Goal: Contribute content

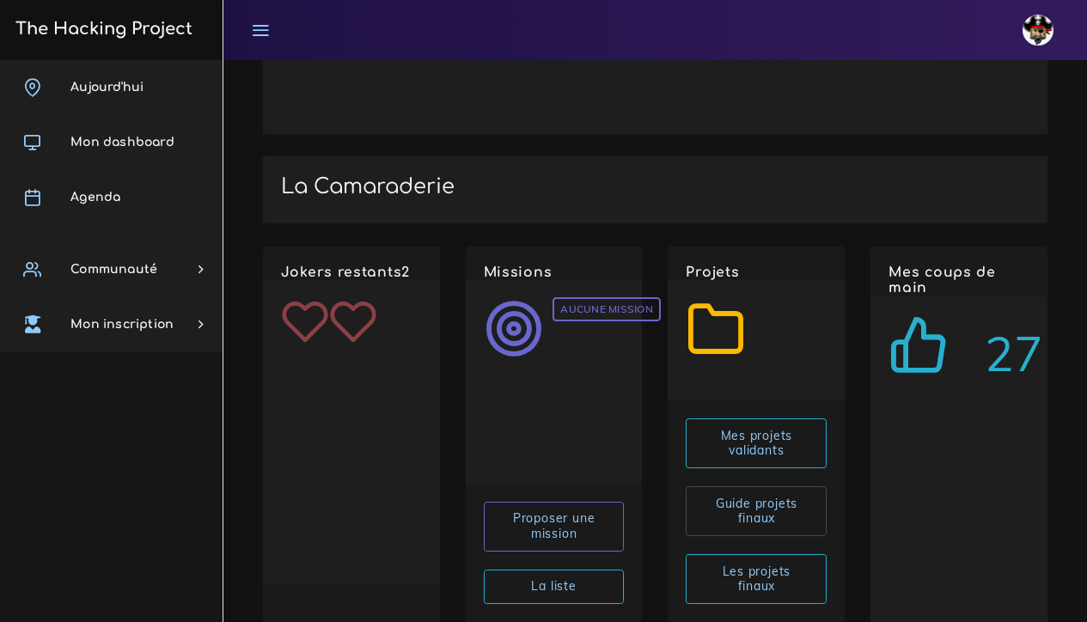
scroll to position [2623, 0]
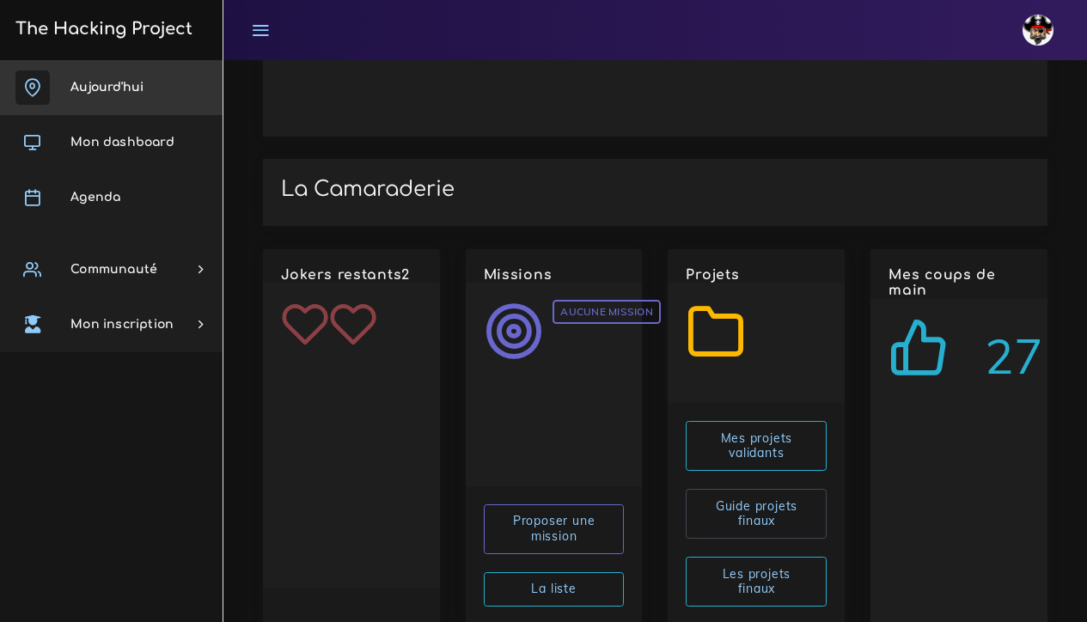
click at [102, 91] on span "Aujourd'hui" at bounding box center [106, 87] width 73 height 13
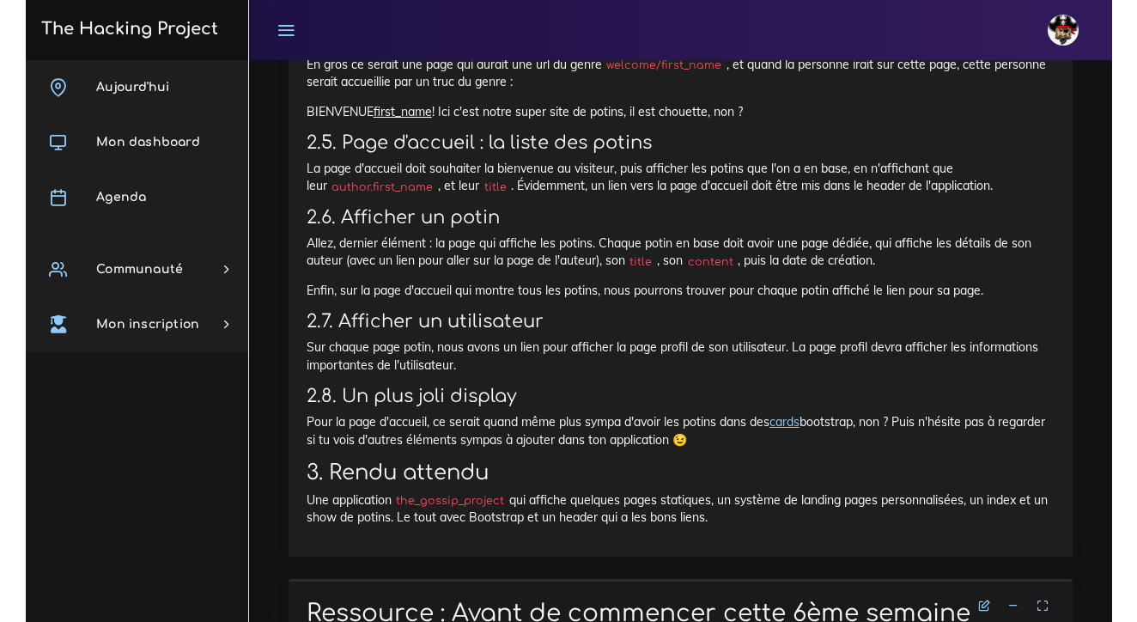
scroll to position [1949, 0]
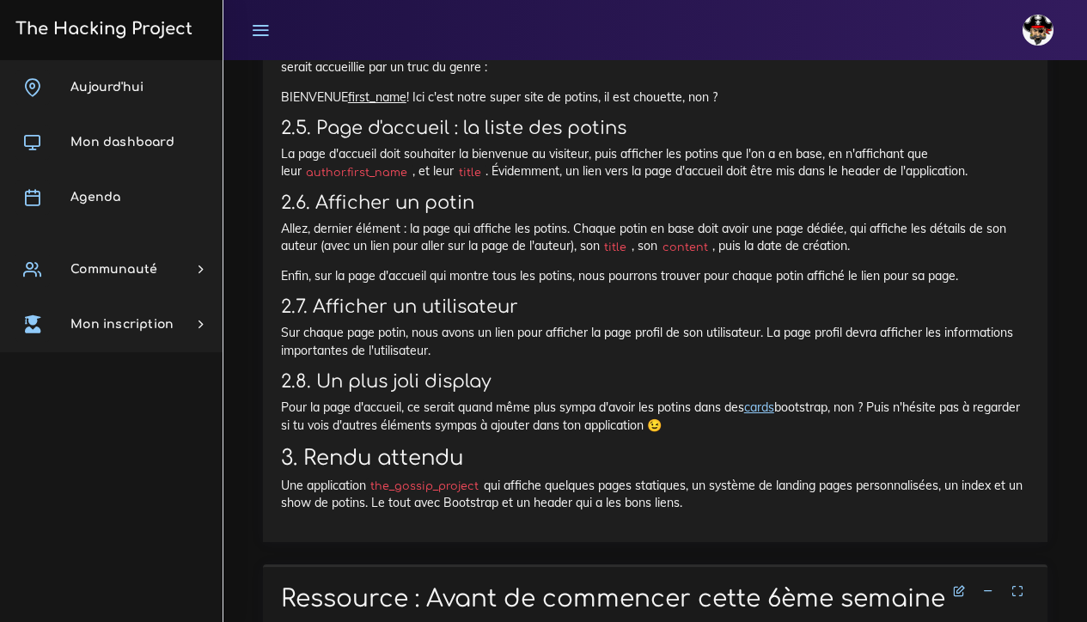
drag, startPoint x: 282, startPoint y: 304, endPoint x: 701, endPoint y: 505, distance: 464.9
copy div "The Gossip Project, les premières views Nous allons te demander de faire une ap…"
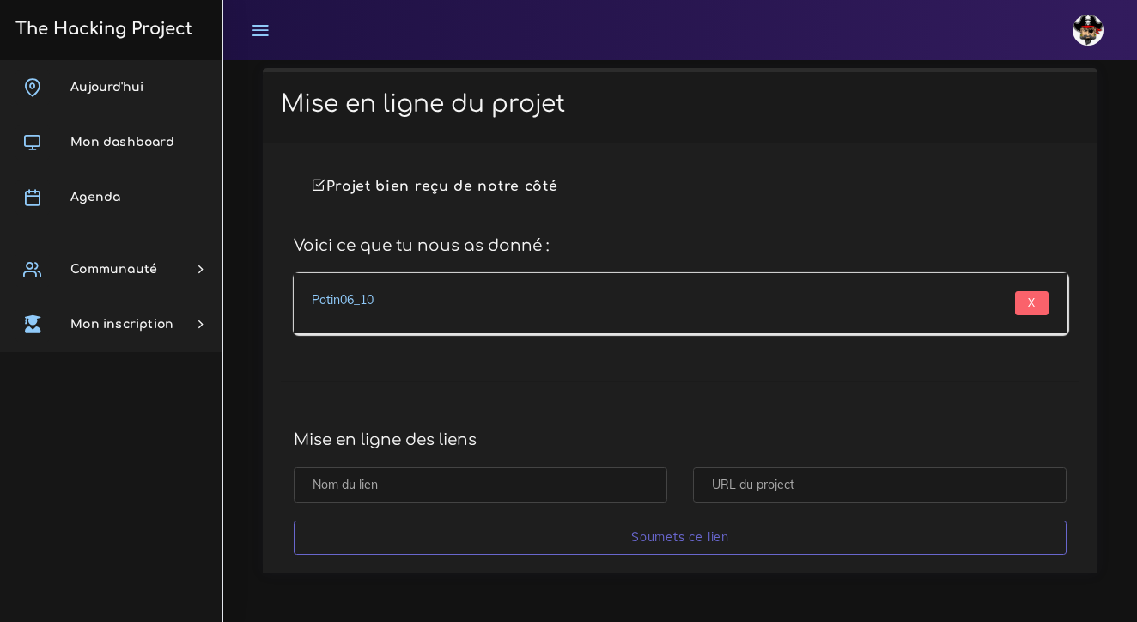
scroll to position [14485, 0]
click at [1029, 305] on input "X" at bounding box center [1032, 303] width 34 height 24
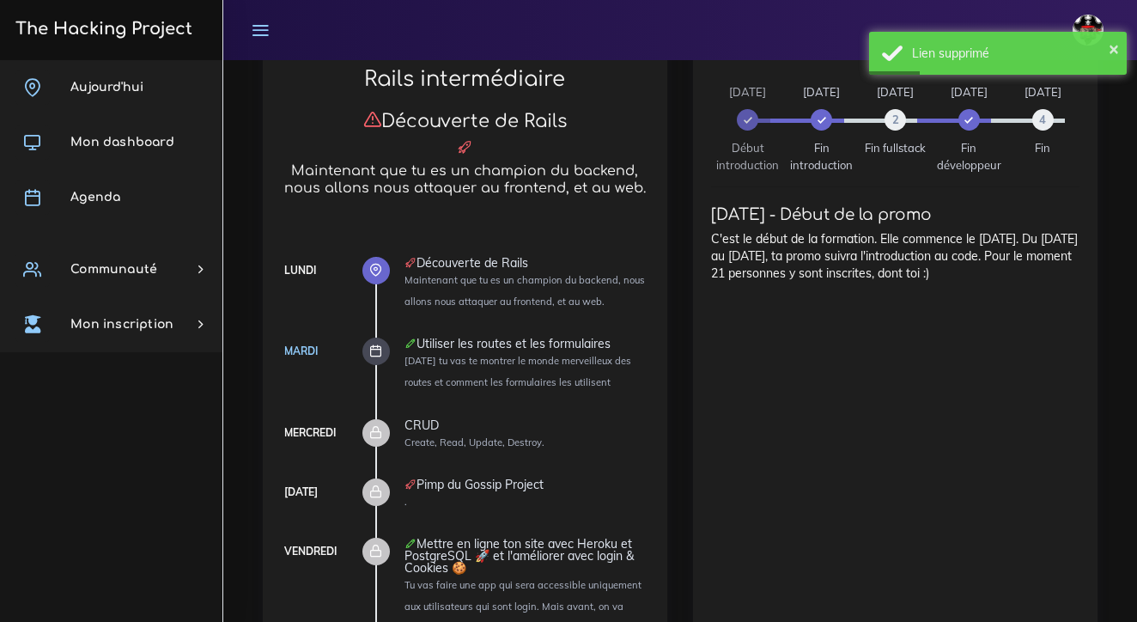
scroll to position [1451, 0]
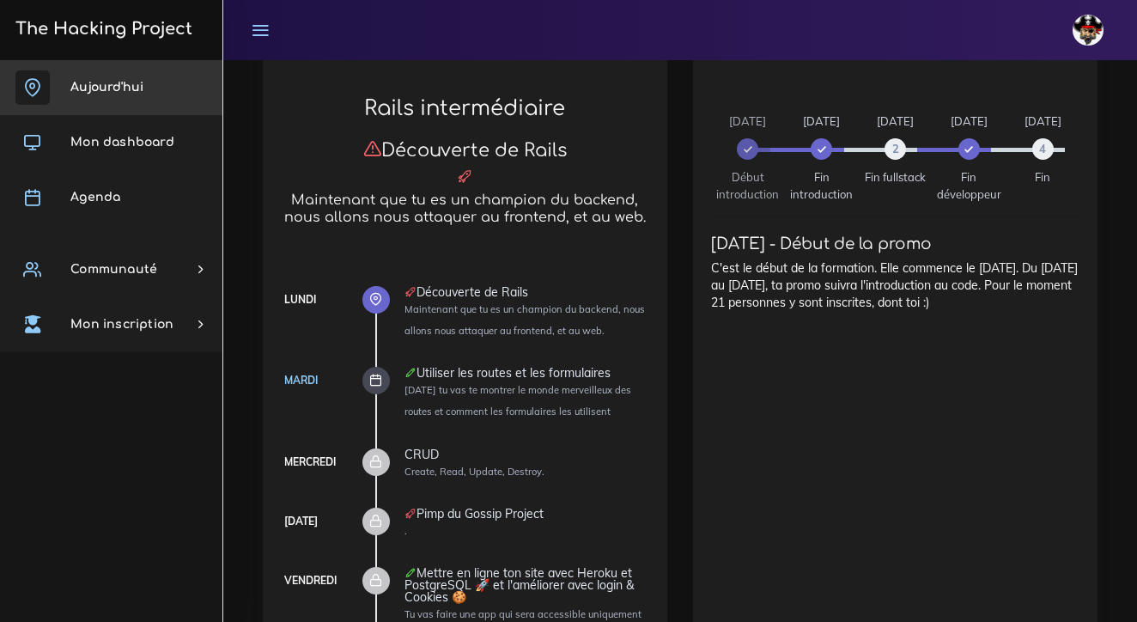
click at [119, 80] on link "Aujourd'hui" at bounding box center [111, 87] width 222 height 55
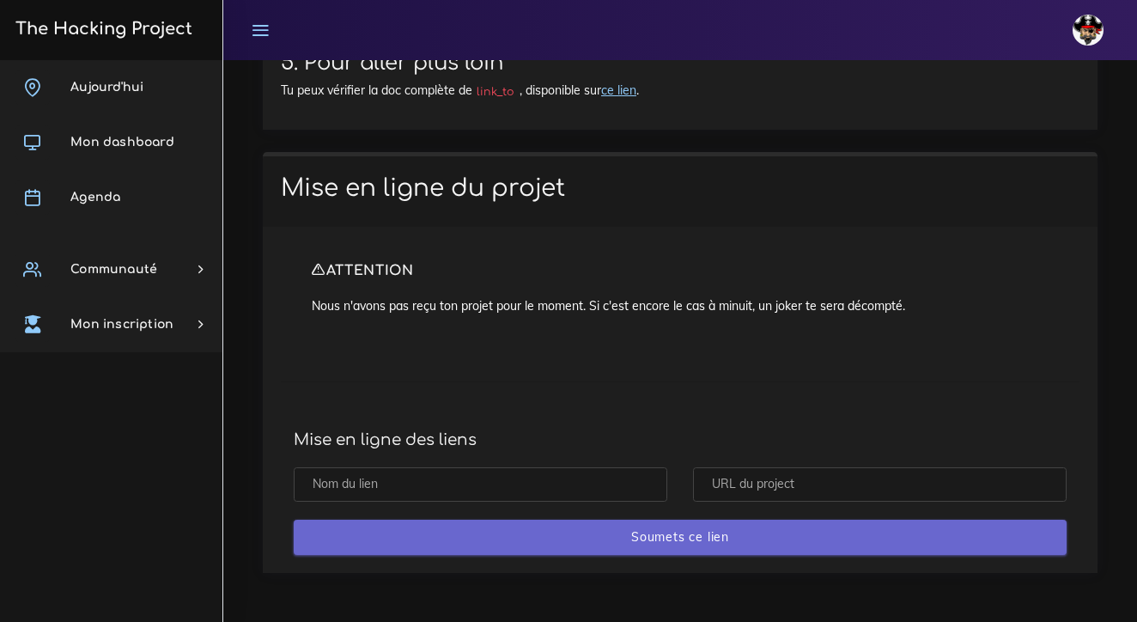
scroll to position [14400, 0]
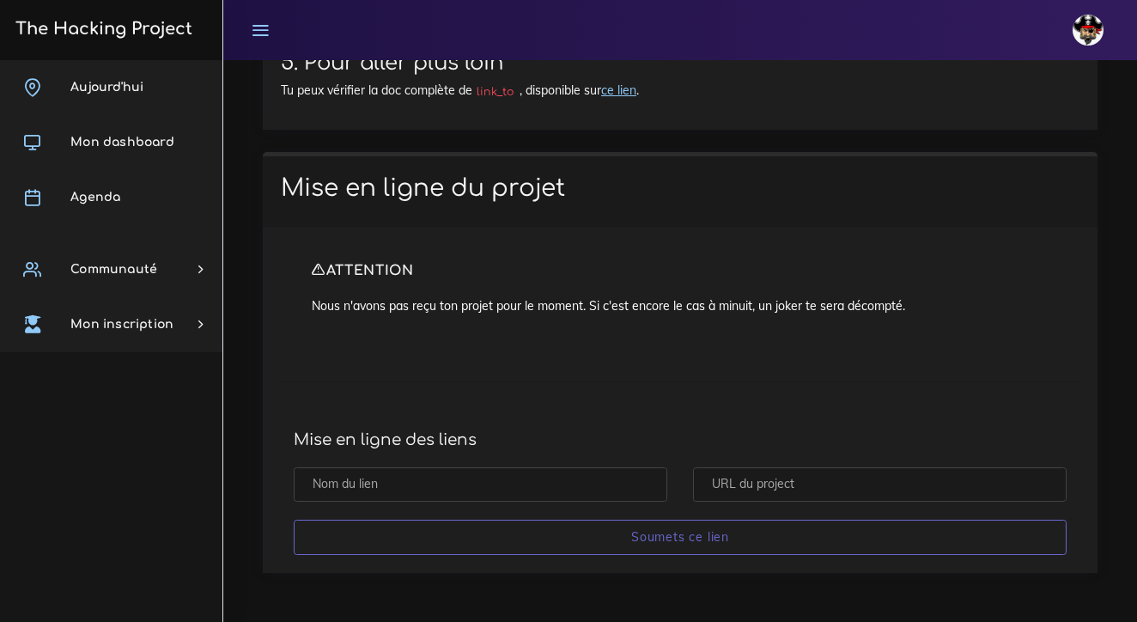
click at [358, 497] on input "text" at bounding box center [481, 484] width 374 height 35
type input "Potin06_10"
click at [735, 487] on input "text" at bounding box center [880, 484] width 374 height 35
click at [772, 490] on input "text" at bounding box center [880, 484] width 374 height 35
paste input "https://github.com/jobeejobaa/Potin06_10"
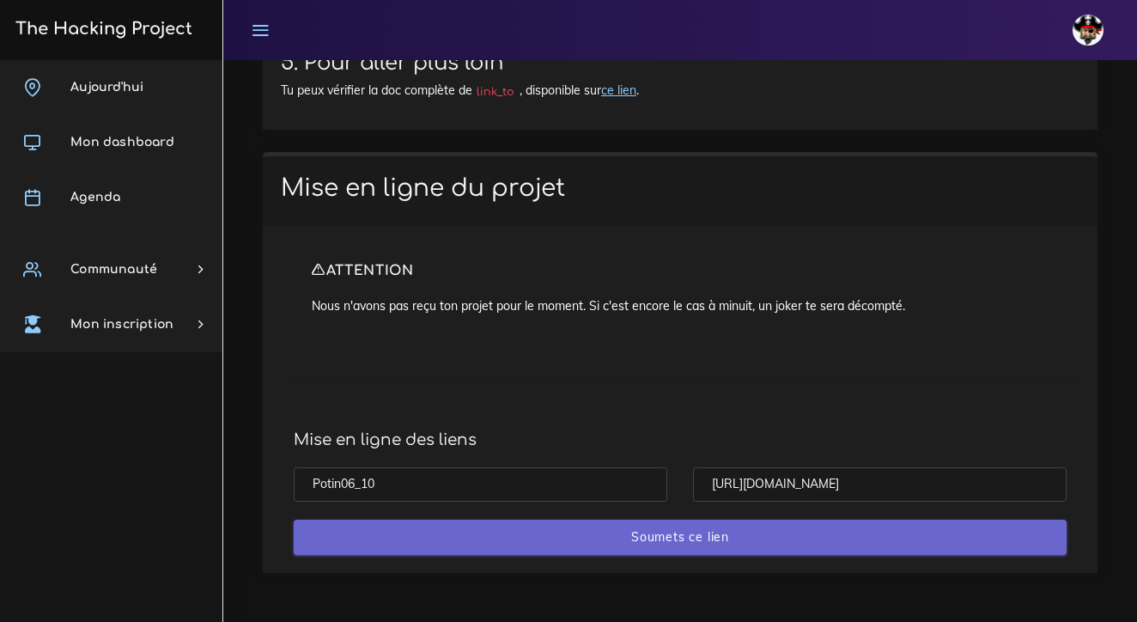
type input "https://github.com/jobeejobaa/Potin06_10"
click at [772, 542] on input "Soumets ce lien" at bounding box center [680, 537] width 773 height 35
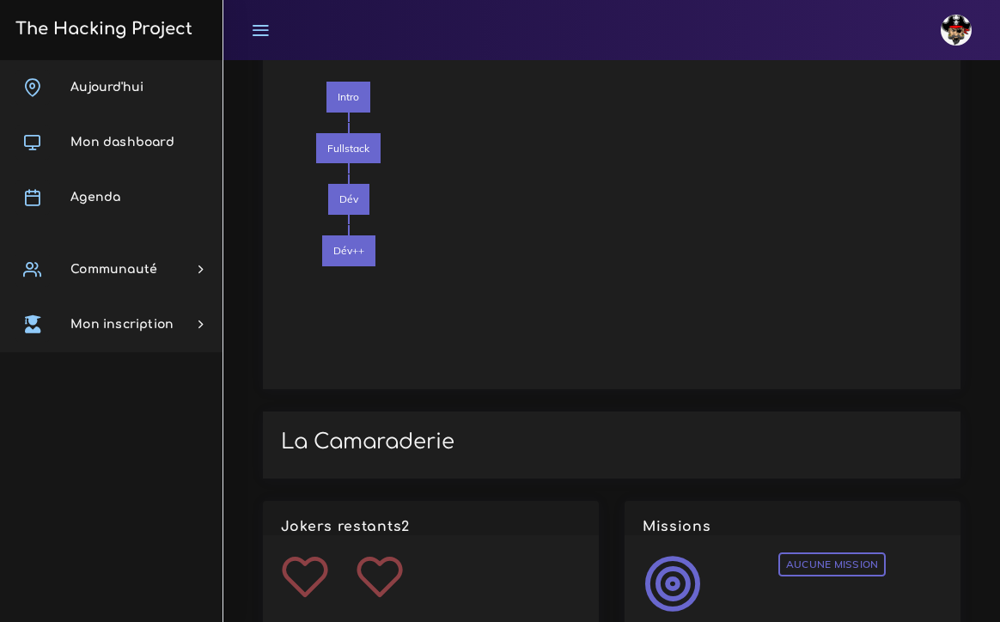
scroll to position [2534, 0]
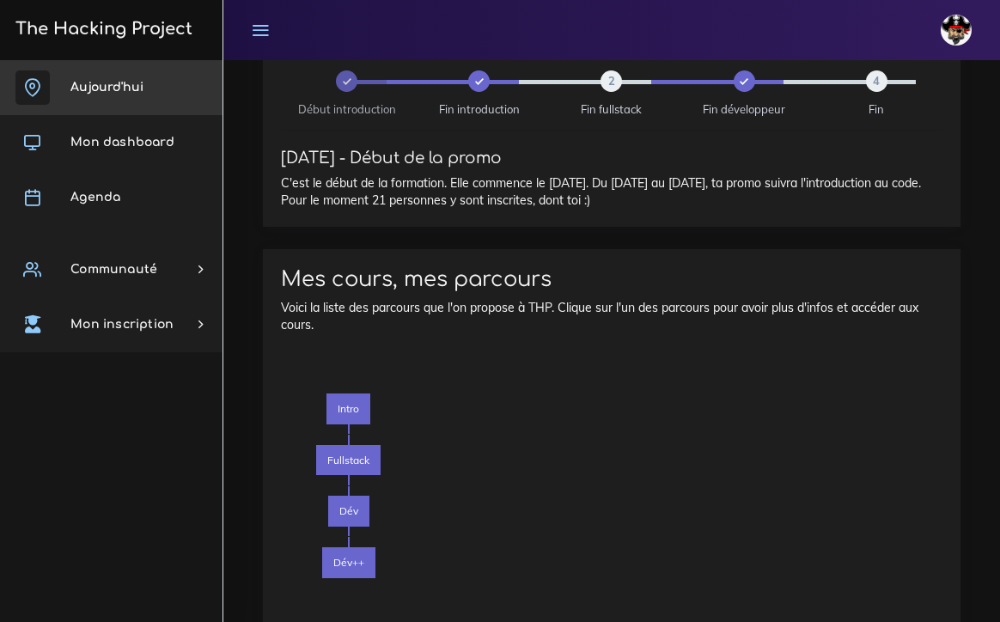
click at [115, 85] on span "Aujourd'hui" at bounding box center [106, 87] width 73 height 13
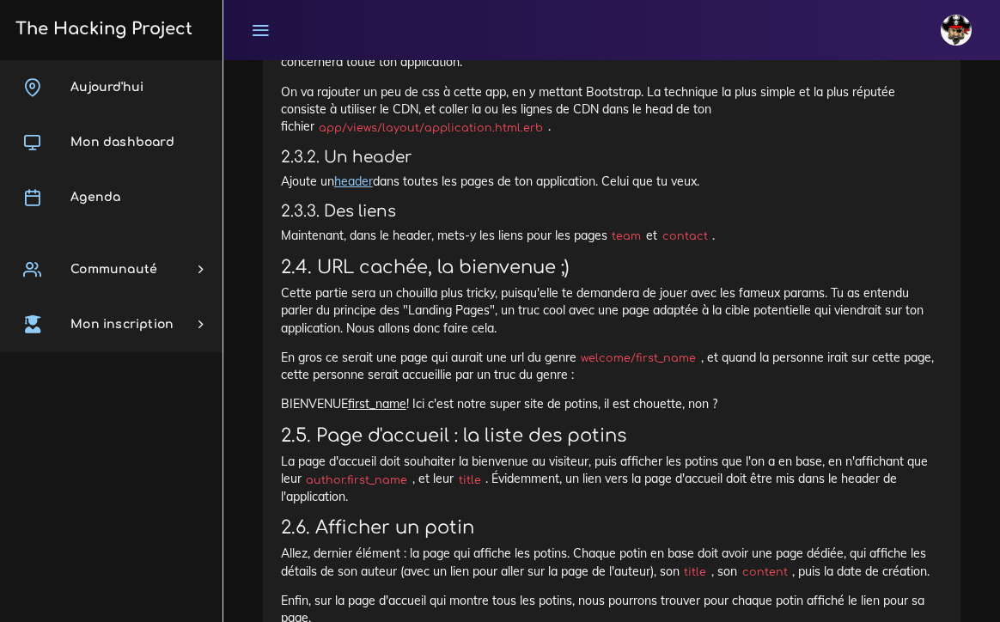
scroll to position [1777, 0]
